Goal: Task Accomplishment & Management: Manage account settings

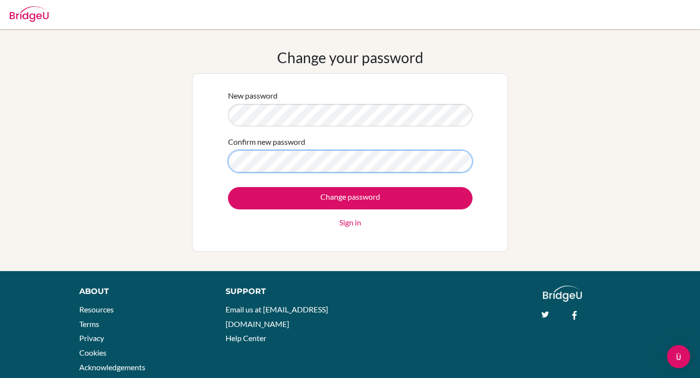
click at [228, 187] on input "Change password" at bounding box center [350, 198] width 244 height 22
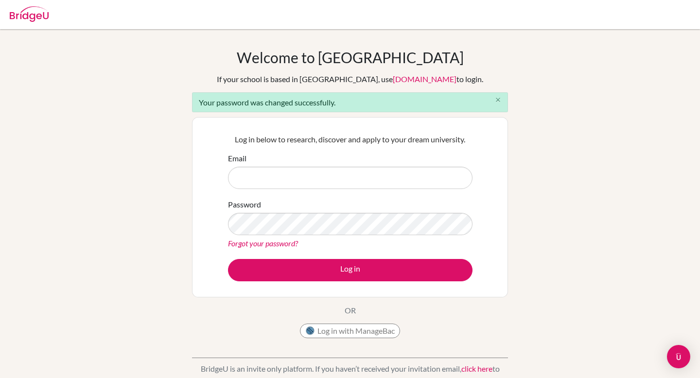
type input "[EMAIL_ADDRESS][DOMAIN_NAME]"
click at [497, 98] on icon "close" at bounding box center [497, 99] width 7 height 7
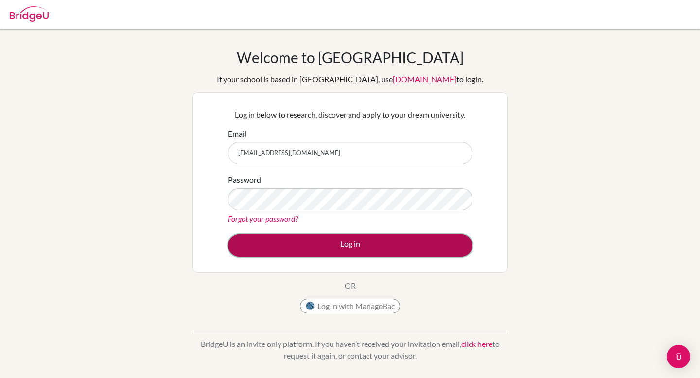
click at [409, 242] on button "Log in" at bounding box center [350, 245] width 244 height 22
